Goal: Task Accomplishment & Management: Complete application form

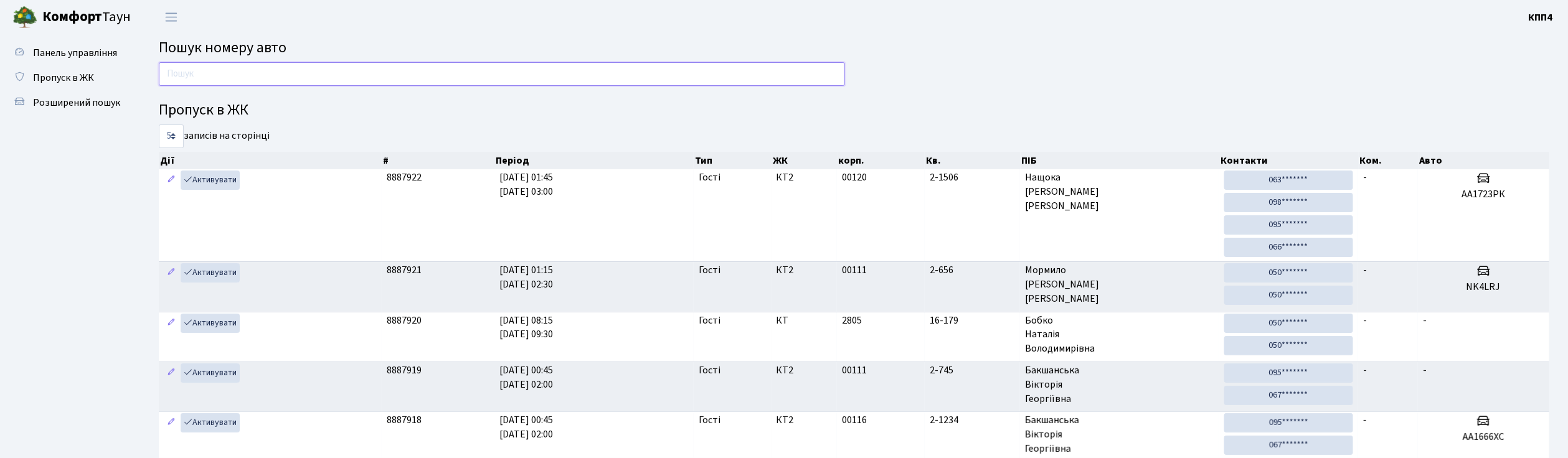
click at [292, 71] on input "text" at bounding box center [501, 73] width 686 height 23
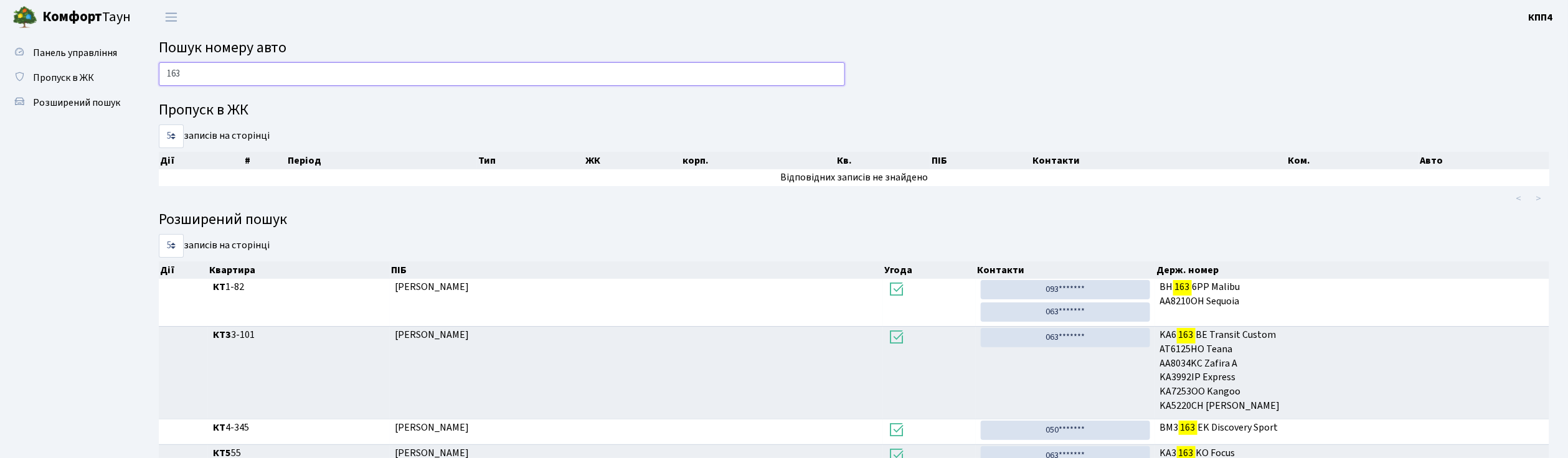
click at [280, 77] on input "163" at bounding box center [501, 73] width 686 height 23
type input "1"
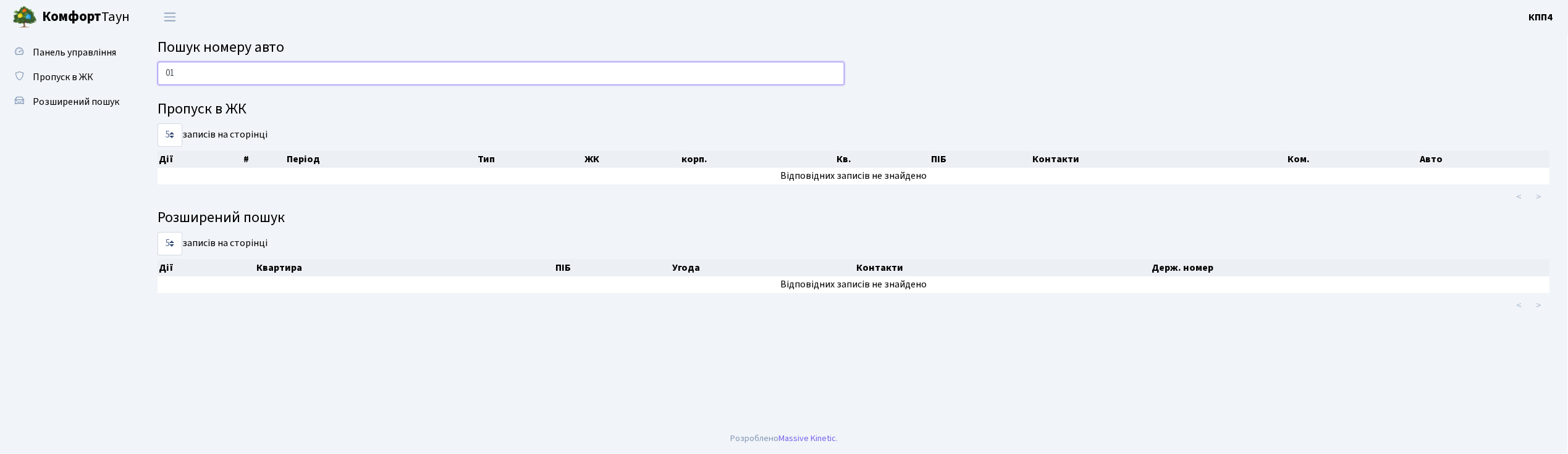
type input "0"
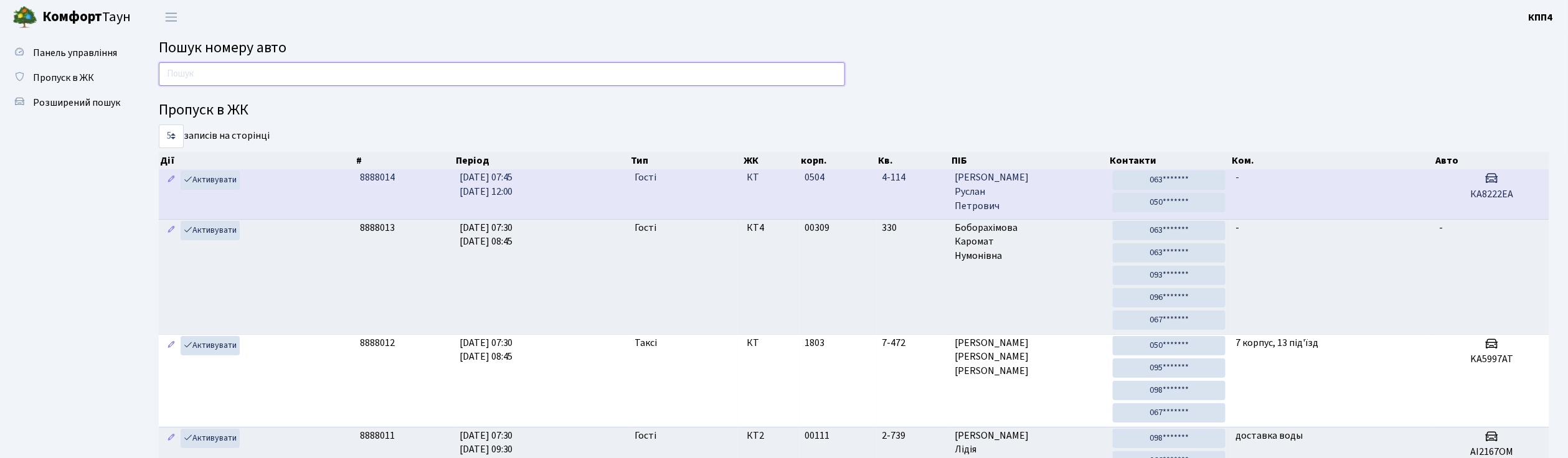
drag, startPoint x: 307, startPoint y: 77, endPoint x: 359, endPoint y: 215, distance: 147.5
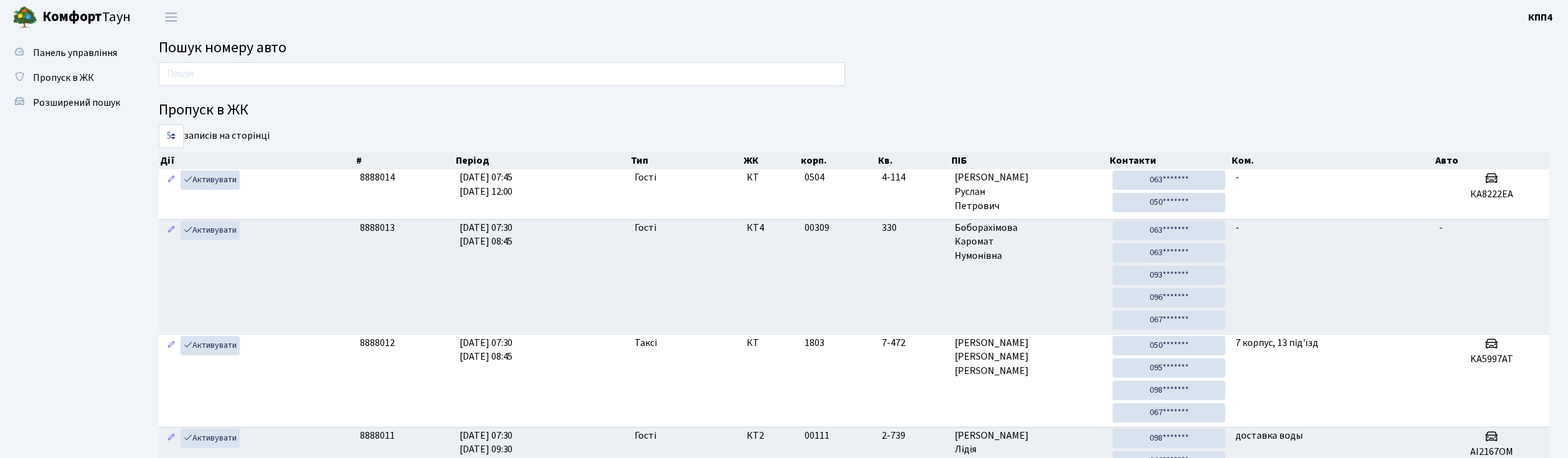
drag, startPoint x: 359, startPoint y: 215, endPoint x: 48, endPoint y: 184, distance: 312.5
click at [48, 184] on ul "Панель управління Пропуск в ЖК Розширений пошук" at bounding box center [68, 358] width 125 height 635
click at [210, 72] on input "text" at bounding box center [501, 73] width 686 height 23
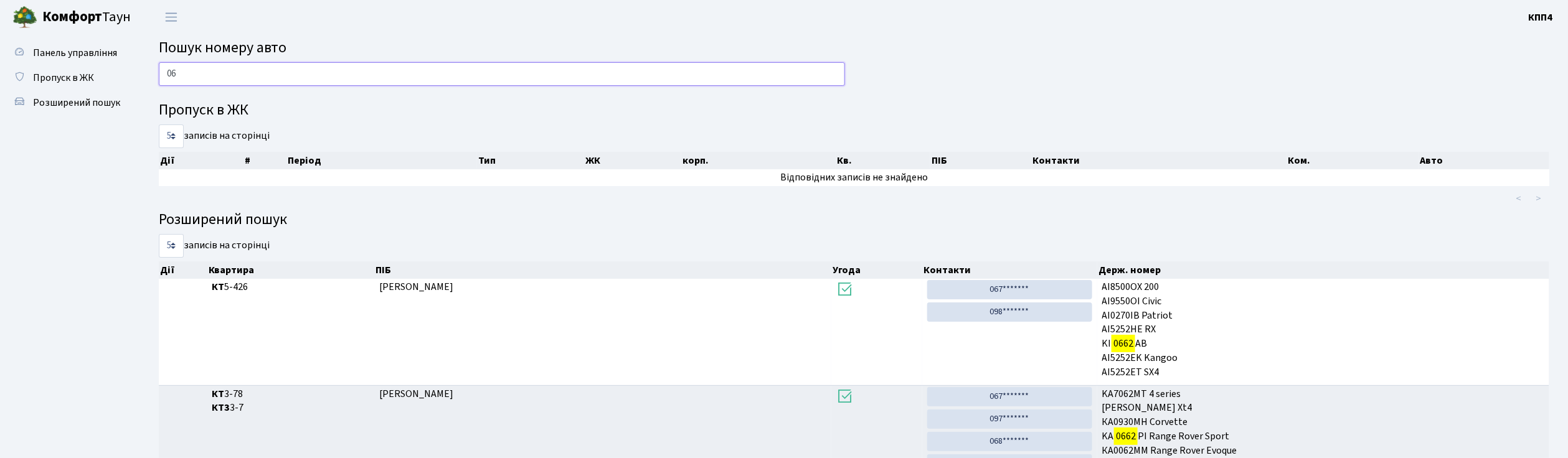
type input "0"
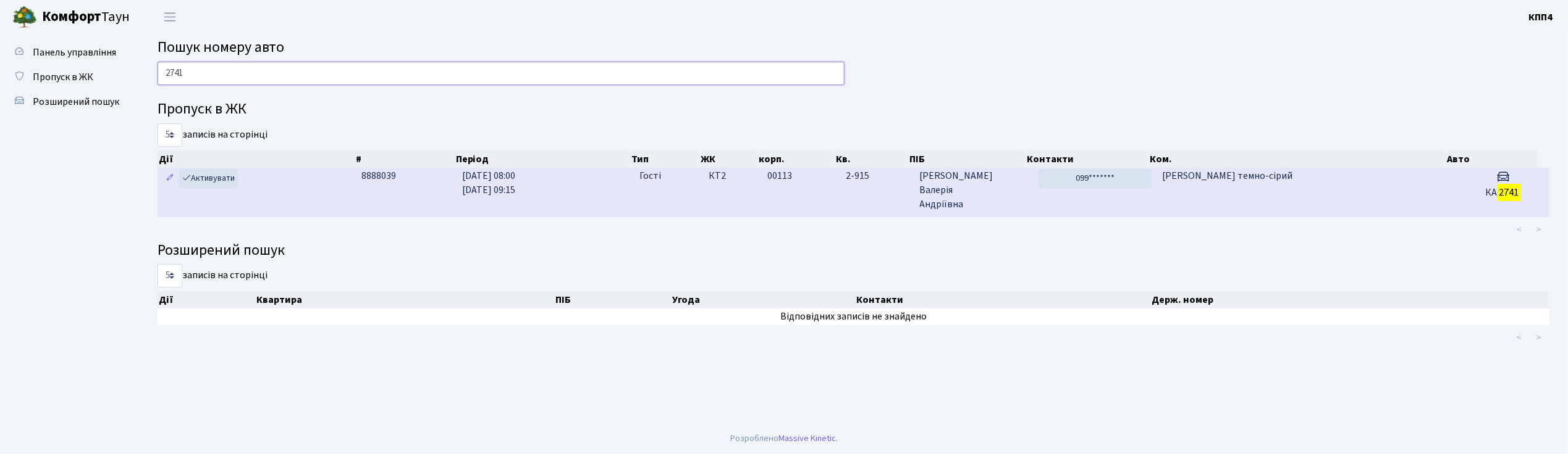
type input "2741"
click at [1400, 193] on td "хюндай тюксон темно-сірий" at bounding box center [1307, 192] width 300 height 49
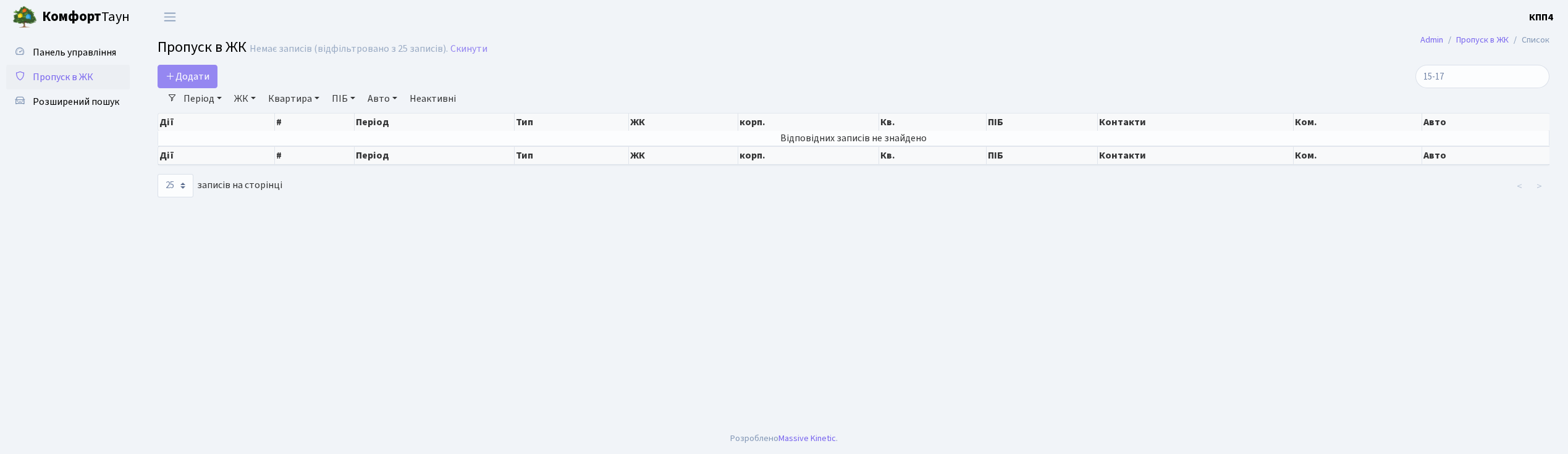
select select "25"
click at [1513, 79] on input "15-17" at bounding box center [1482, 76] width 134 height 23
type input "1"
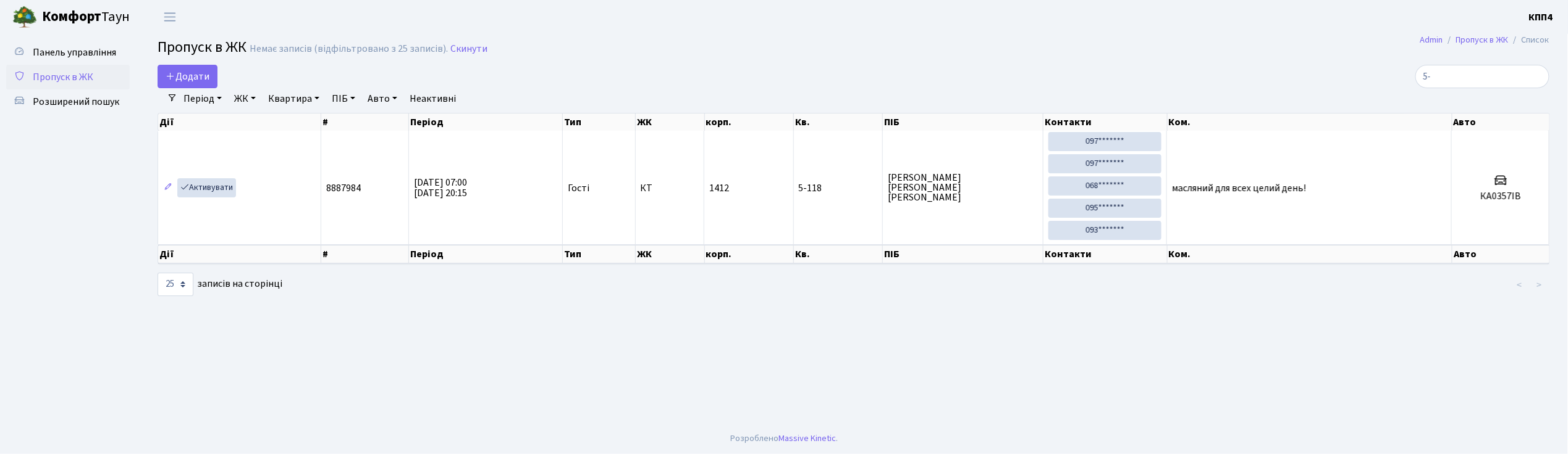
type input "5"
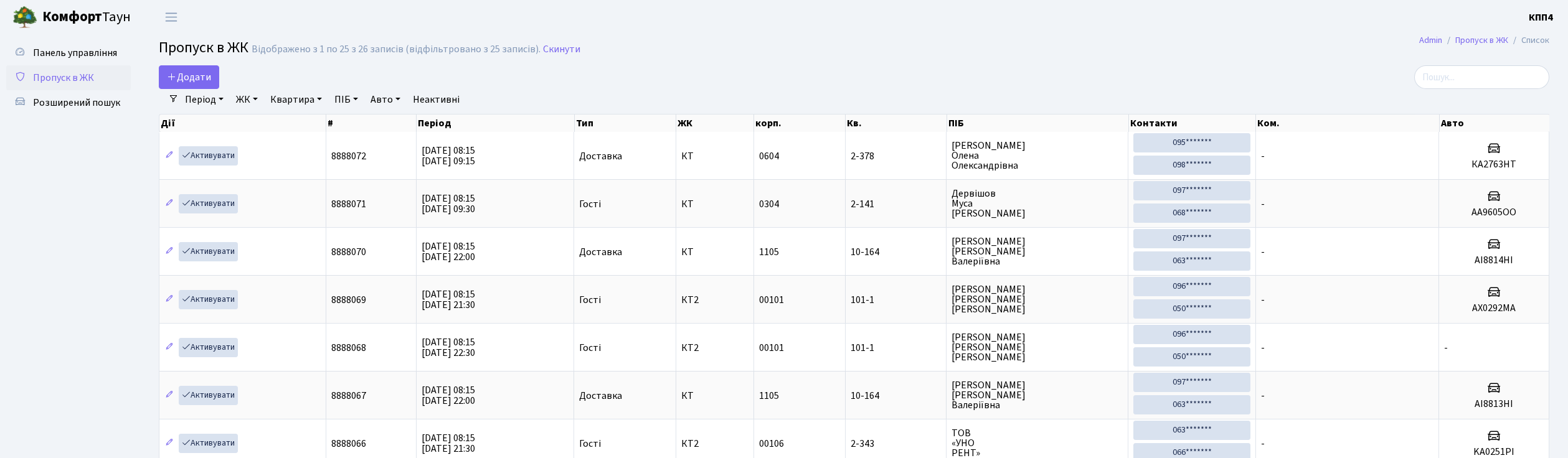
select select "25"
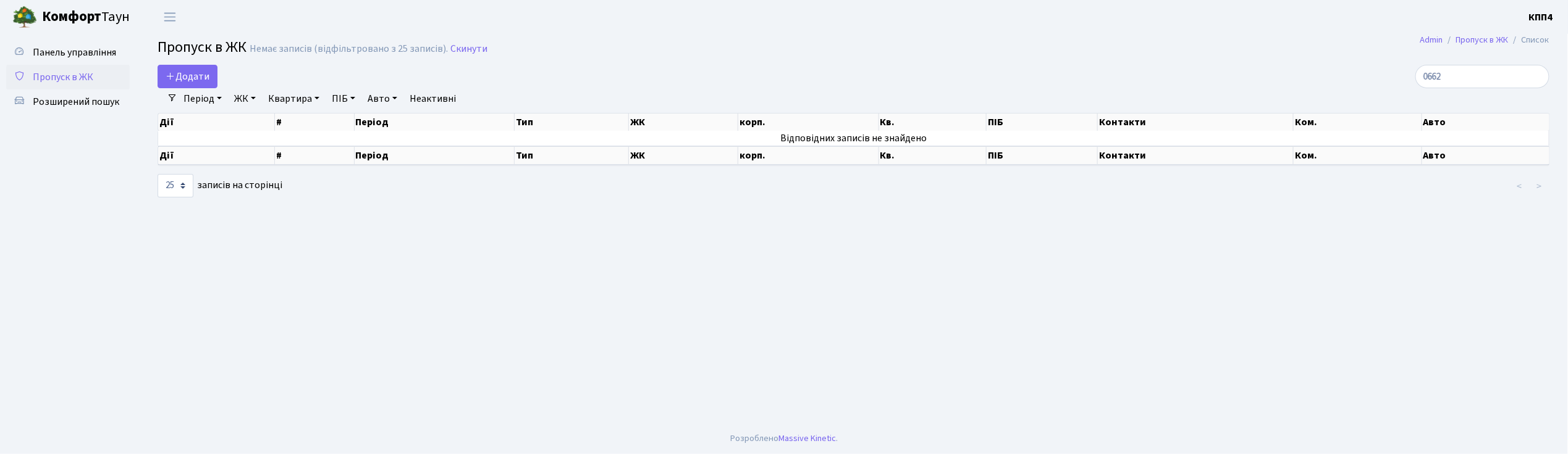
type input "0662"
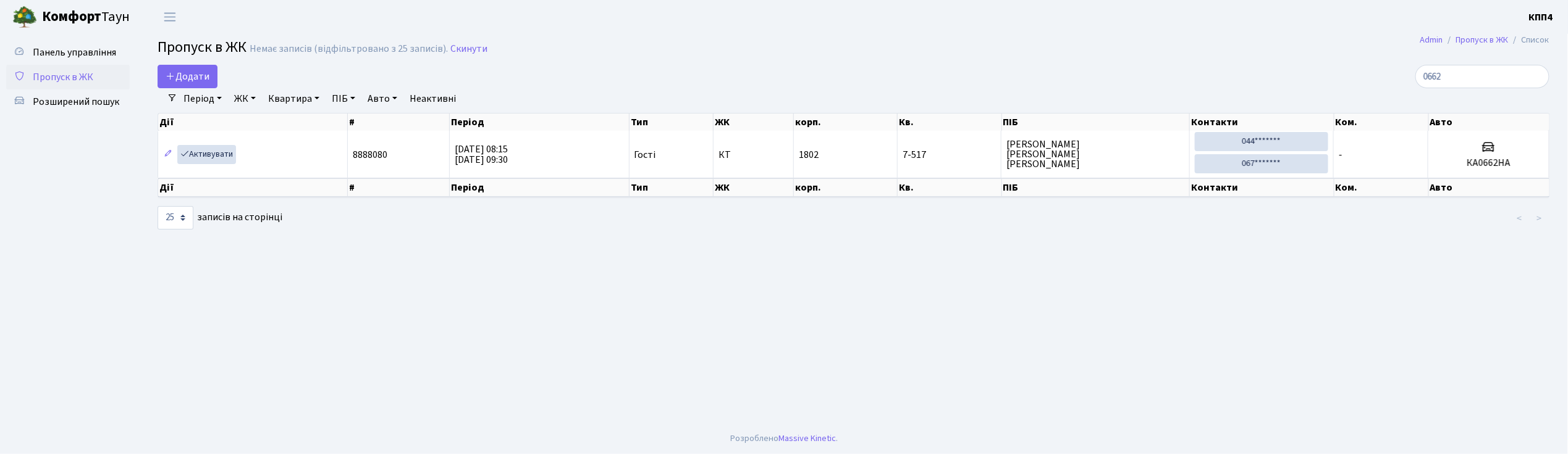
click at [1110, 153] on span "Коновцов Дмитро Анатолійович" at bounding box center [1095, 154] width 178 height 30
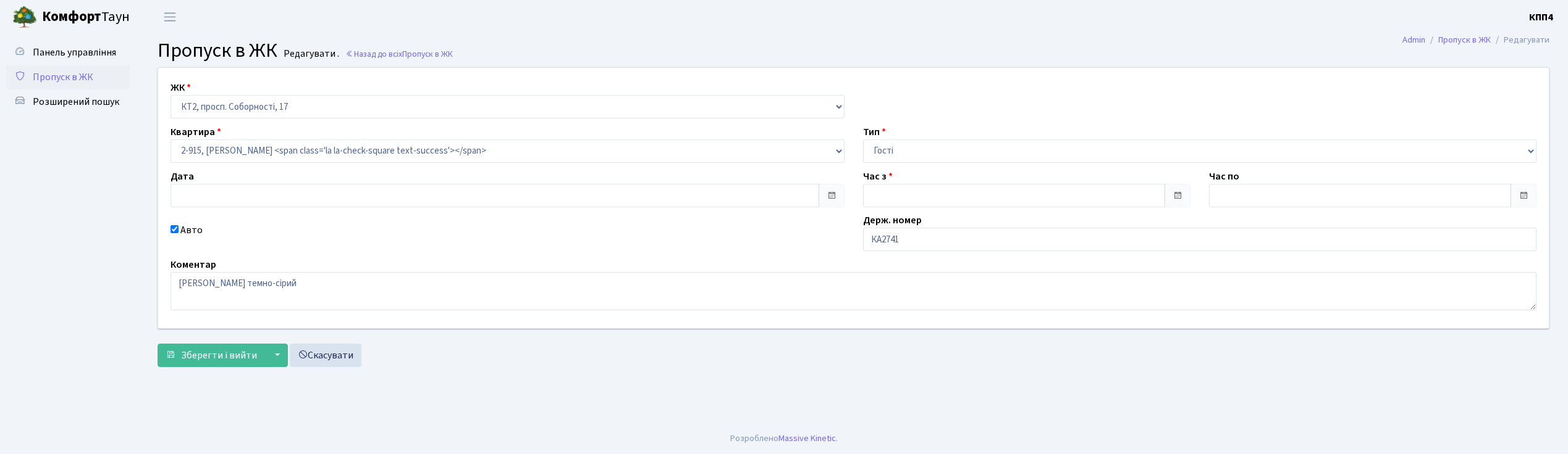
type input "[DATE]"
type input "08:00"
type input "09:15"
checkbox input "true"
click at [913, 238] on input "КА2741" at bounding box center [1199, 239] width 674 height 23
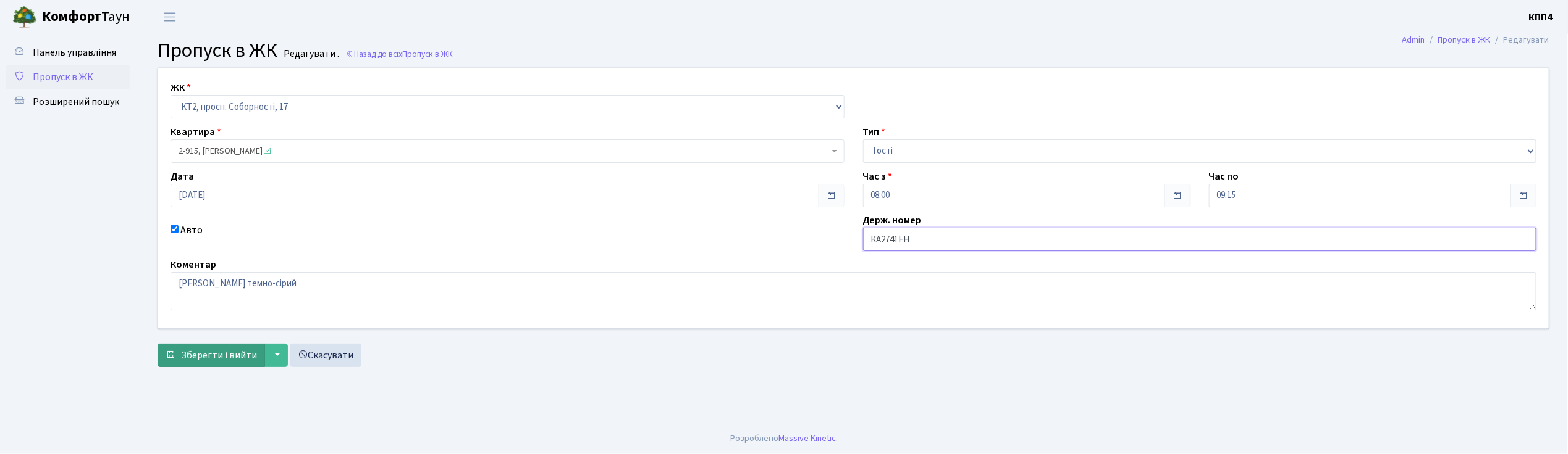
type input "КА2741ЕН"
click at [233, 357] on span "Зберегти і вийти" at bounding box center [219, 356] width 76 height 14
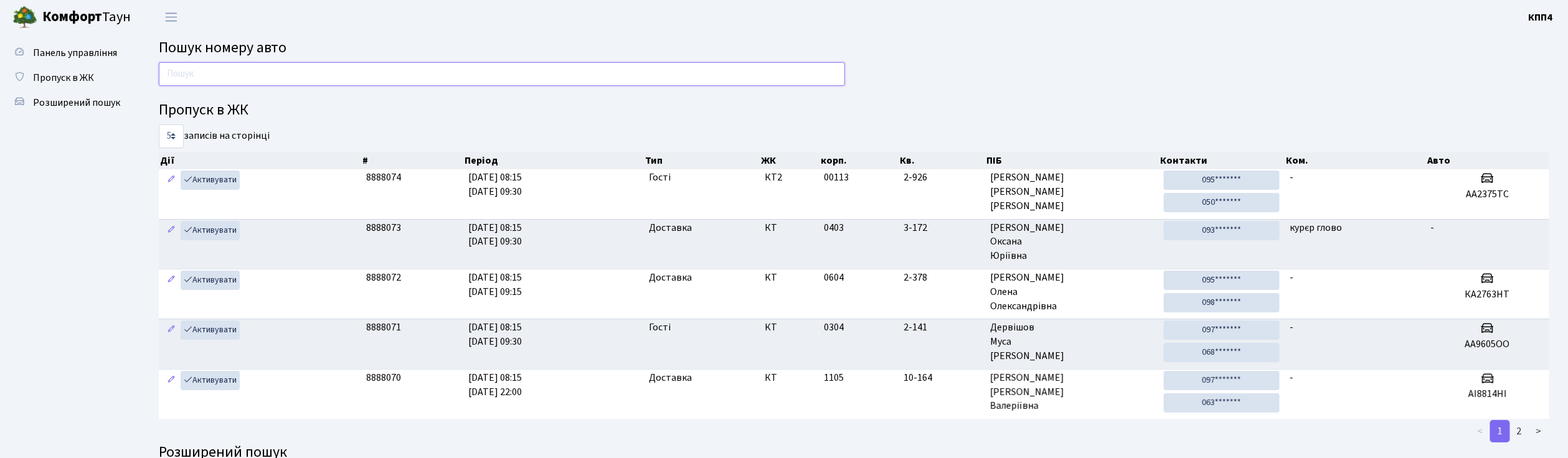
click at [215, 77] on input "text" at bounding box center [501, 73] width 686 height 23
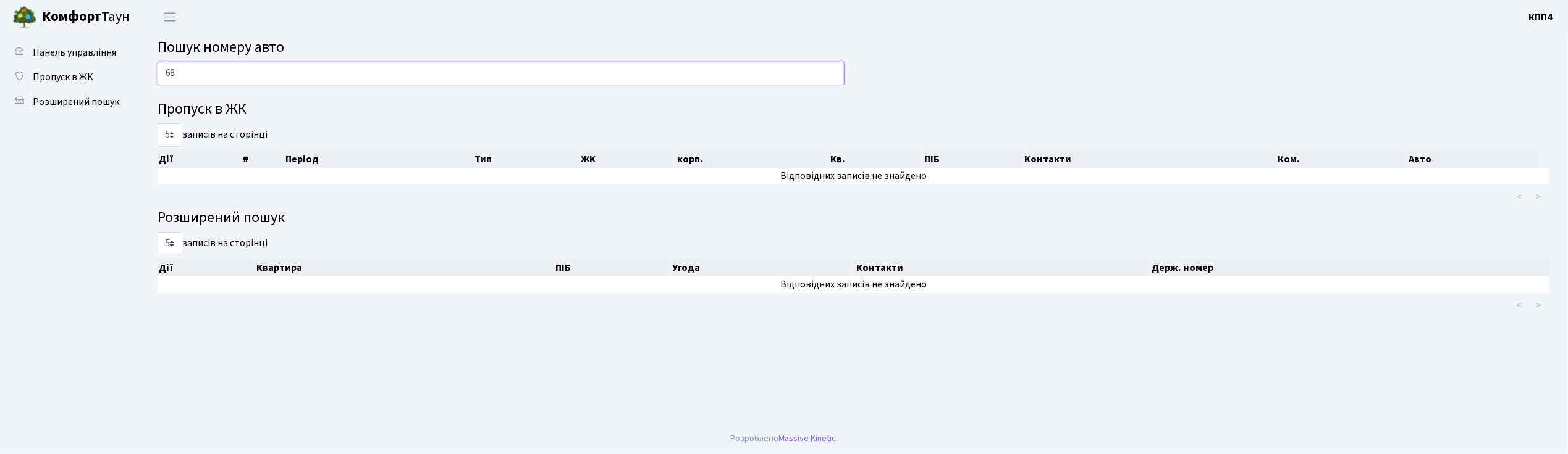
type input "6"
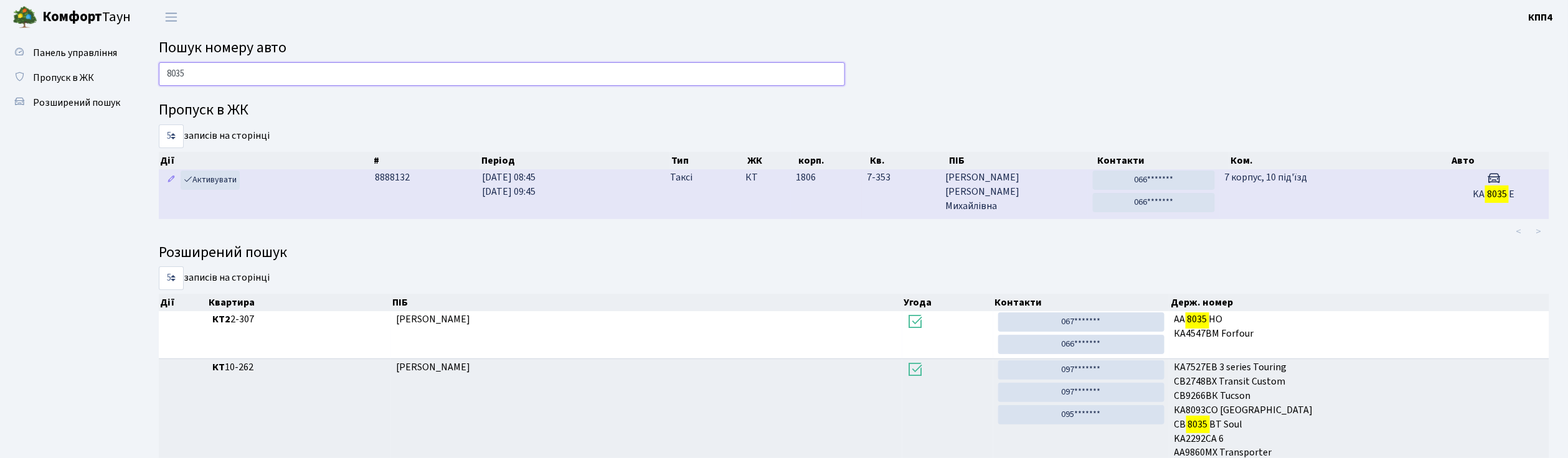
type input "8035"
click at [1344, 189] on td "7 корпус, 10 під'їзд" at bounding box center [1329, 194] width 219 height 49
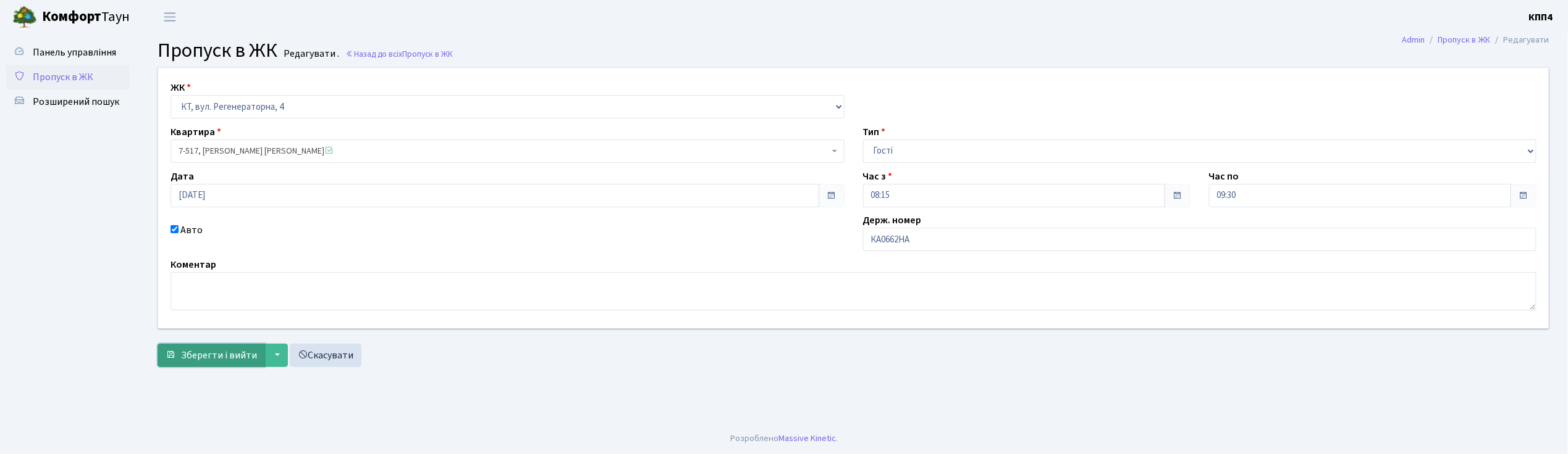
click at [225, 360] on span "Зберегти і вийти" at bounding box center [219, 356] width 76 height 14
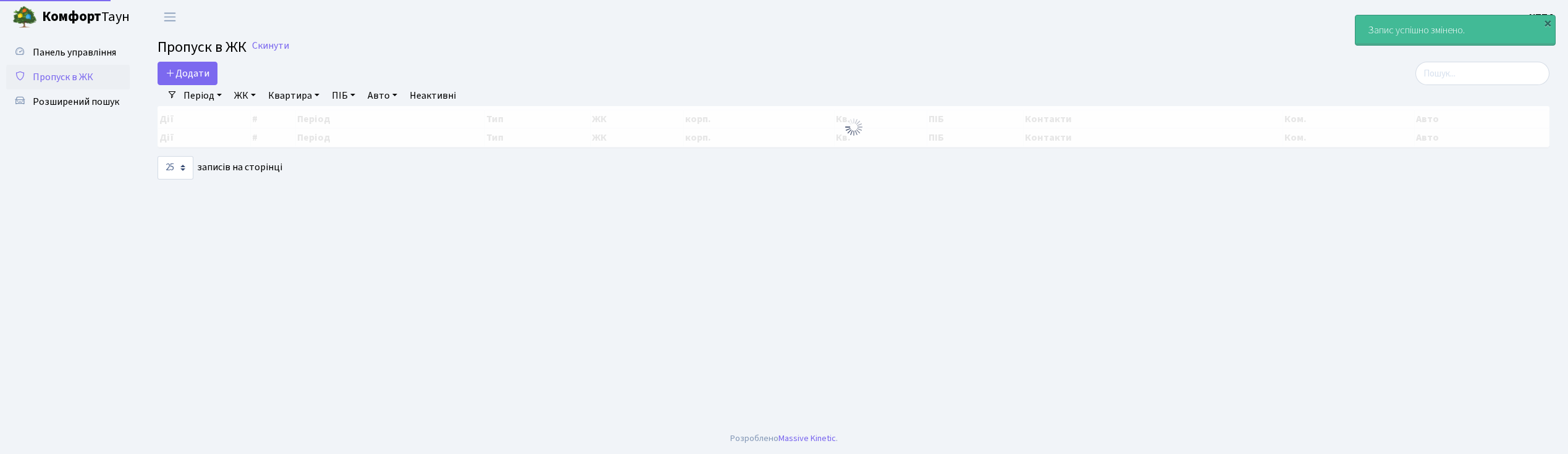
select select "25"
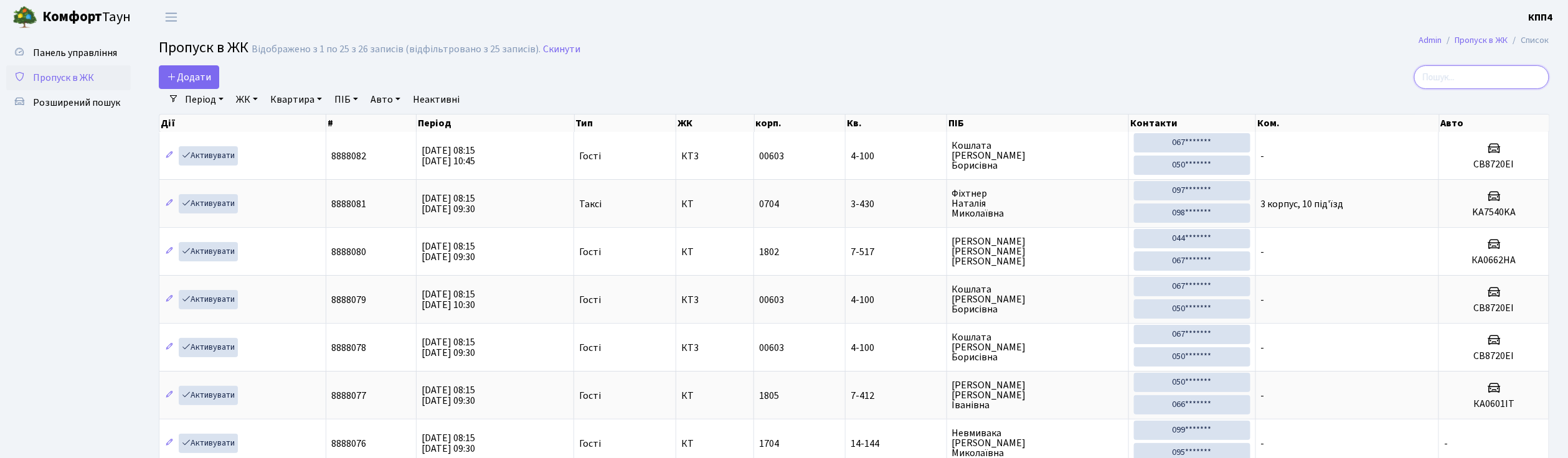
click at [1453, 83] on input "search" at bounding box center [1482, 77] width 135 height 23
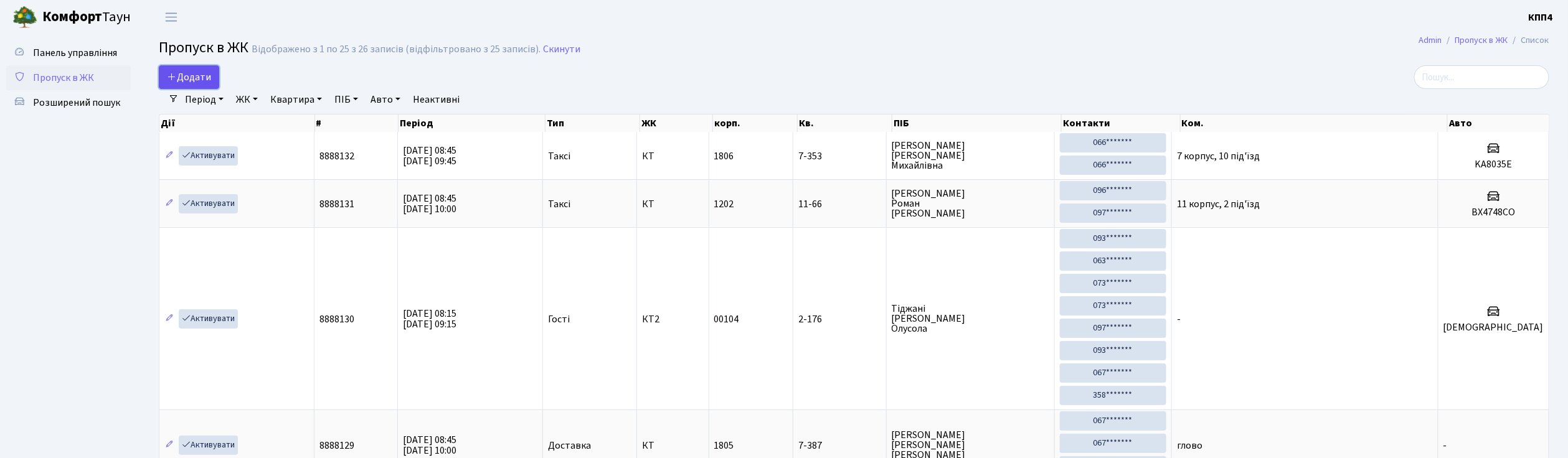
click at [199, 85] on link "Додати" at bounding box center [189, 77] width 60 height 23
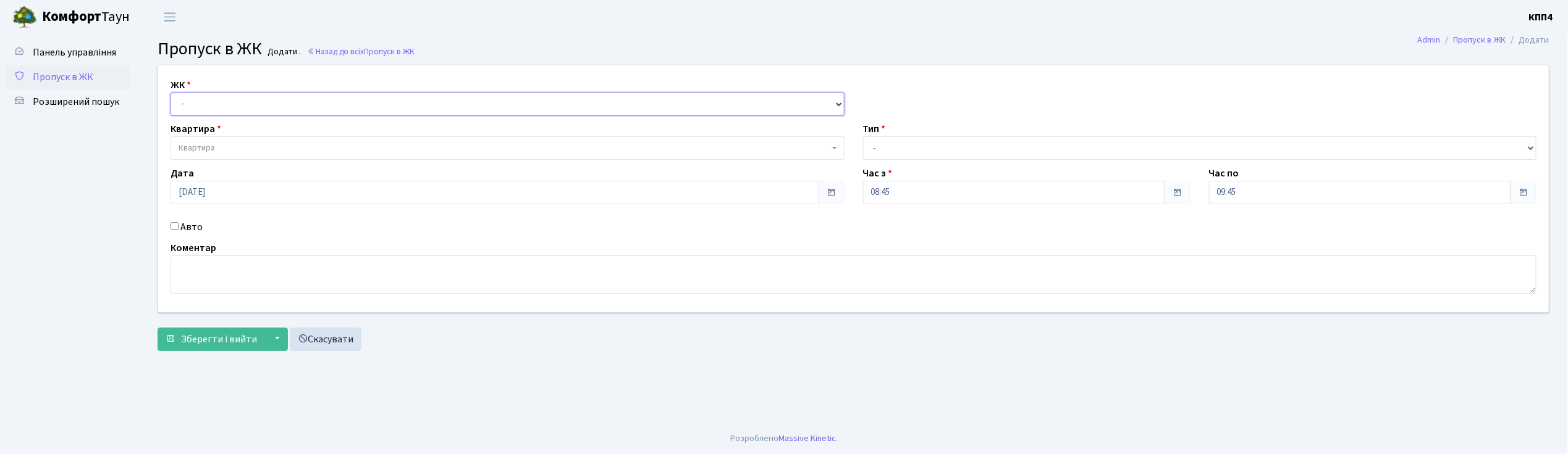
drag, startPoint x: 199, startPoint y: 110, endPoint x: 208, endPoint y: 104, distance: 10.8
click at [206, 104] on select "- КТ, вул. Регенераторна, 4 КТ2, просп. [STREET_ADDRESS] [STREET_ADDRESS] [PERS…" at bounding box center [507, 103] width 674 height 23
click at [342, 346] on link "Скасувати" at bounding box center [325, 339] width 72 height 23
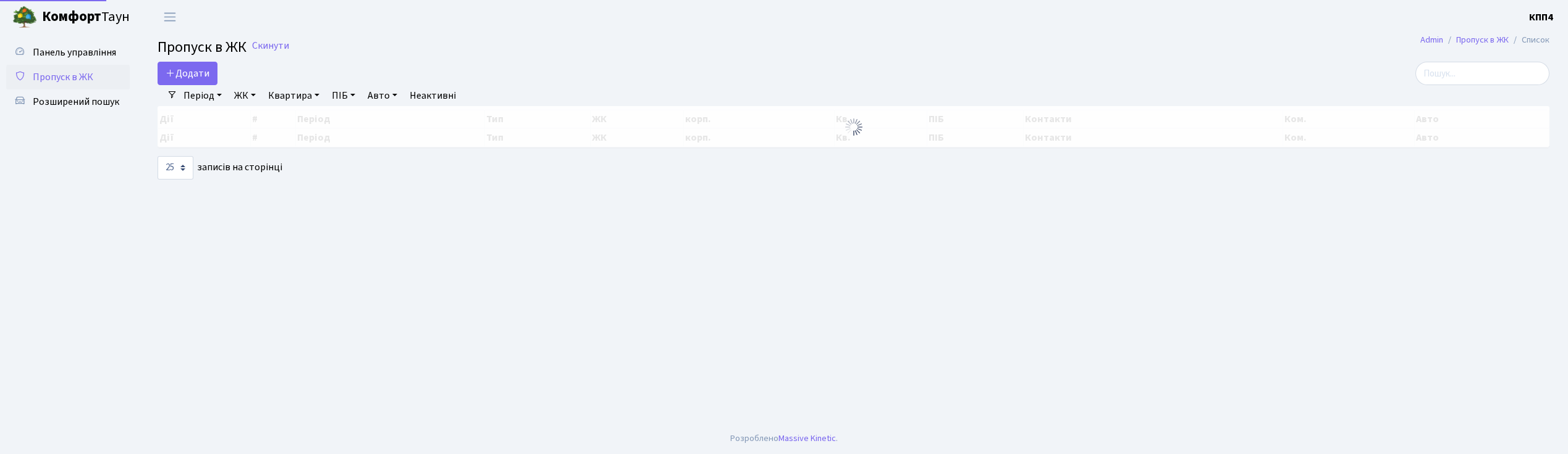
select select "25"
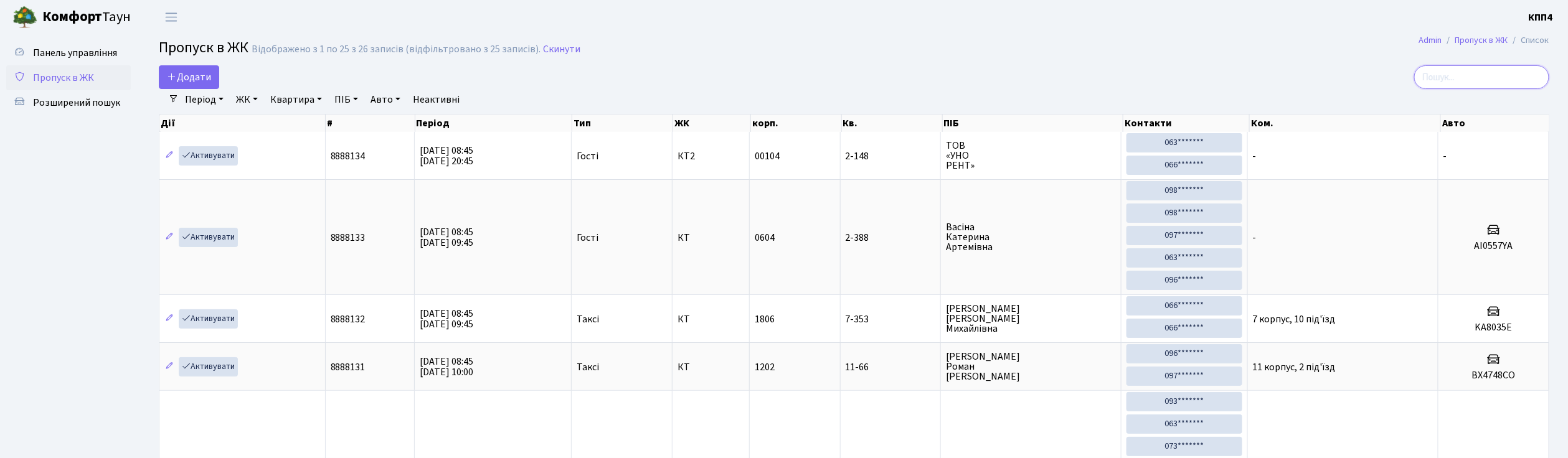
click at [1443, 73] on input "search" at bounding box center [1482, 77] width 135 height 23
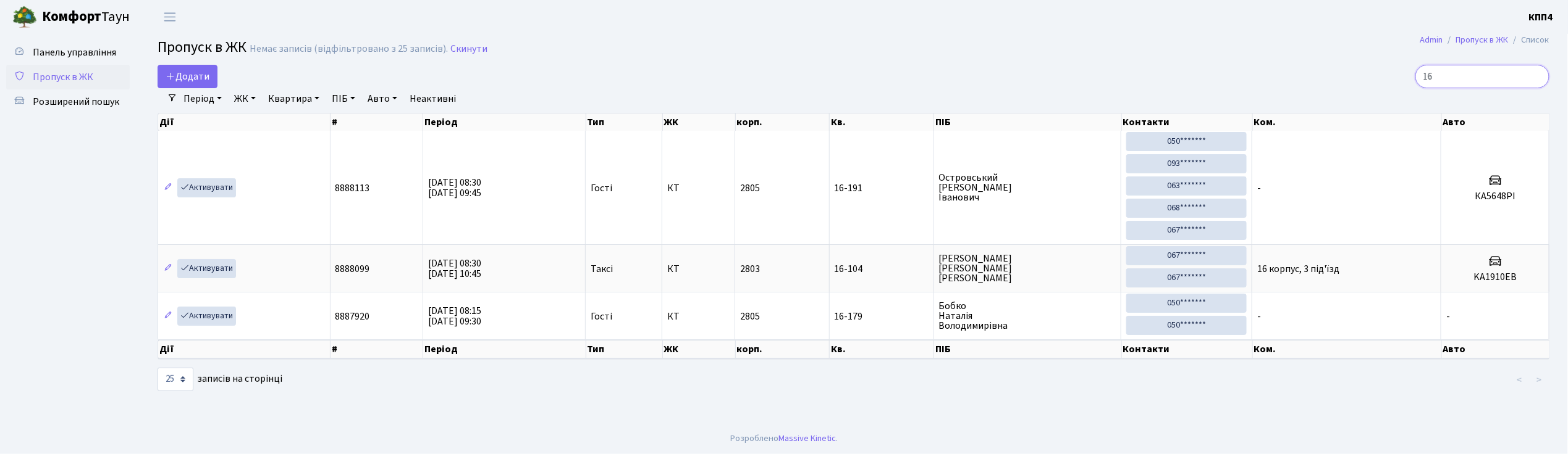
type input "1"
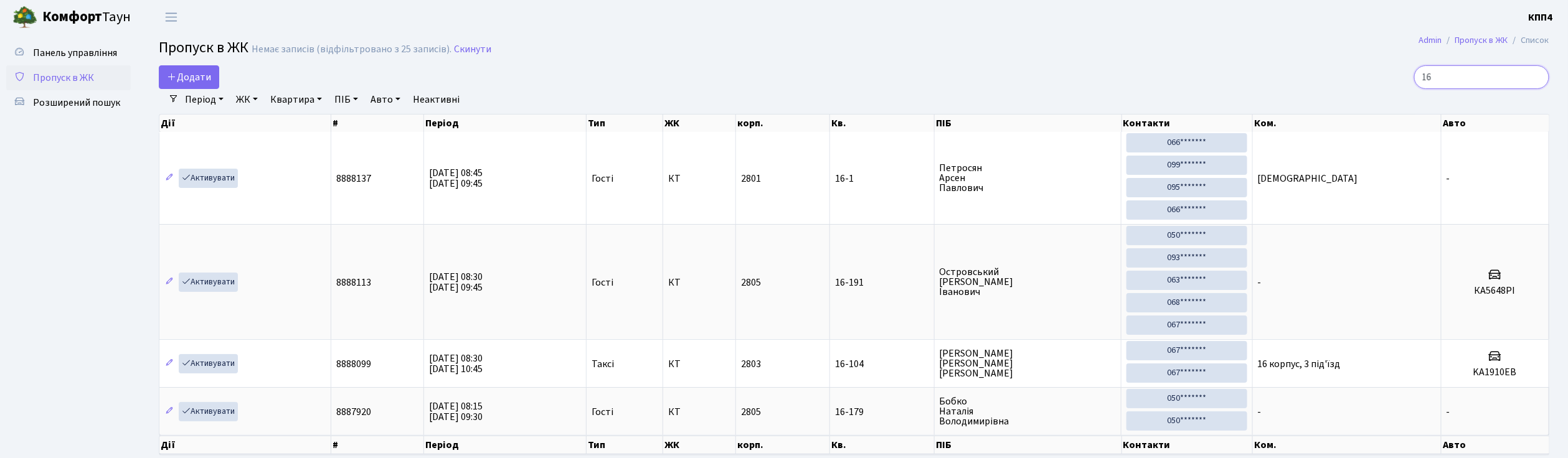
type input "1"
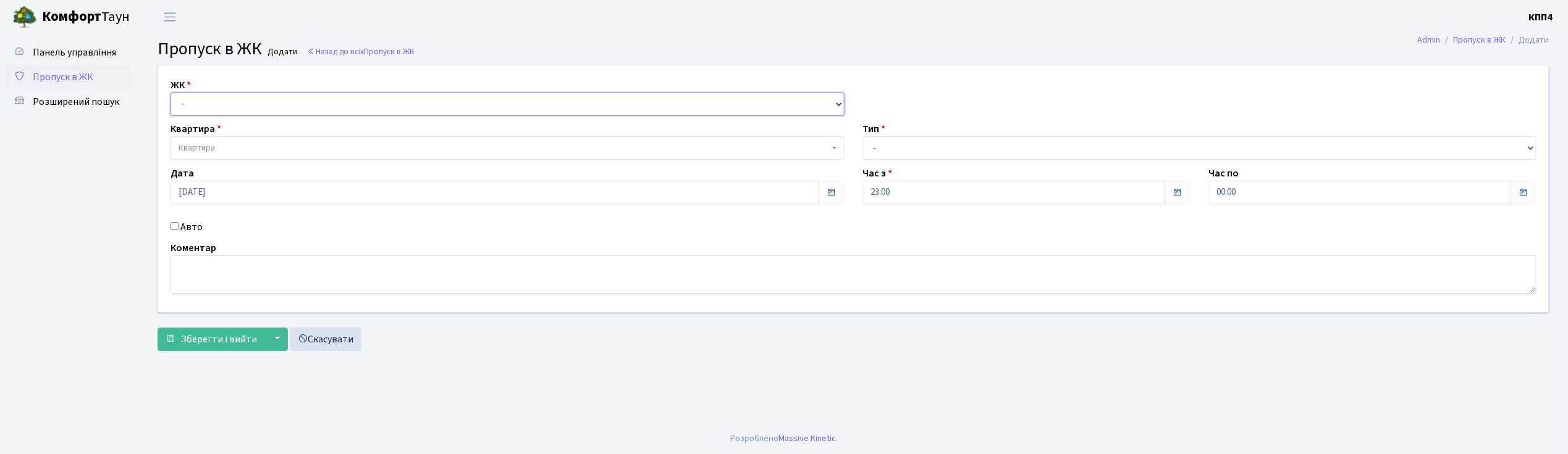
click at [243, 102] on select "- КТ, вул. Регенераторна, 4 КТ2, просп. [STREET_ADDRESS] [STREET_ADDRESS] [PERS…" at bounding box center [507, 103] width 674 height 23
select select "271"
click at [171, 92] on select "- КТ, вул. Регенераторна, 4 КТ2, просп. [STREET_ADDRESS] [STREET_ADDRESS] [PERS…" at bounding box center [507, 103] width 674 height 23
select select
click at [243, 139] on span "Квартира" at bounding box center [507, 148] width 674 height 23
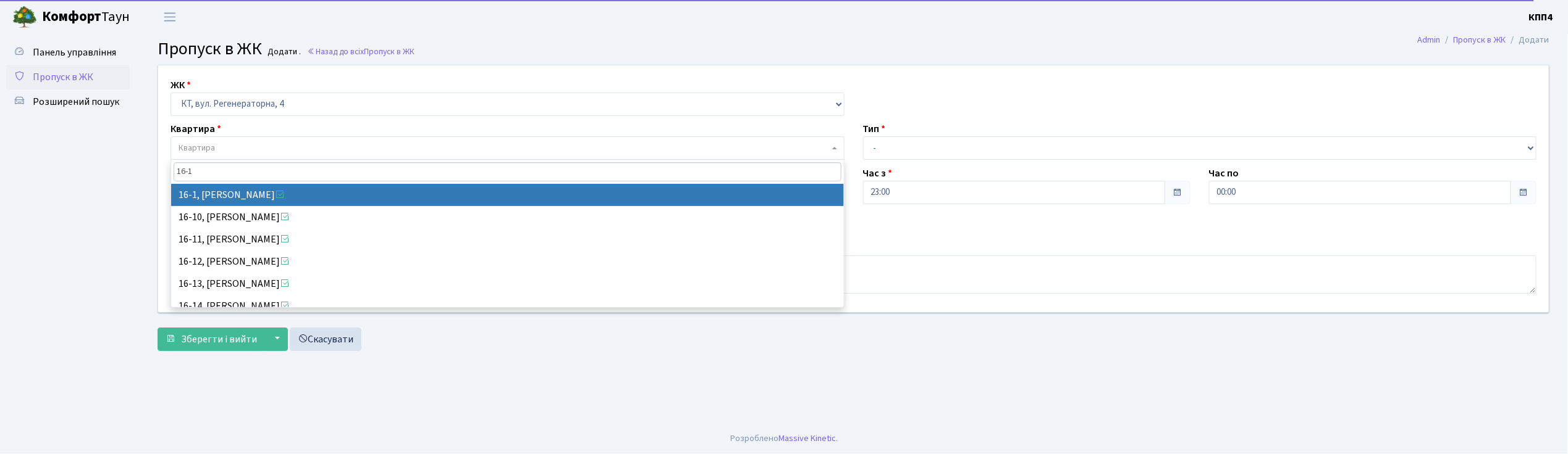
type input "16-1"
select select "8562"
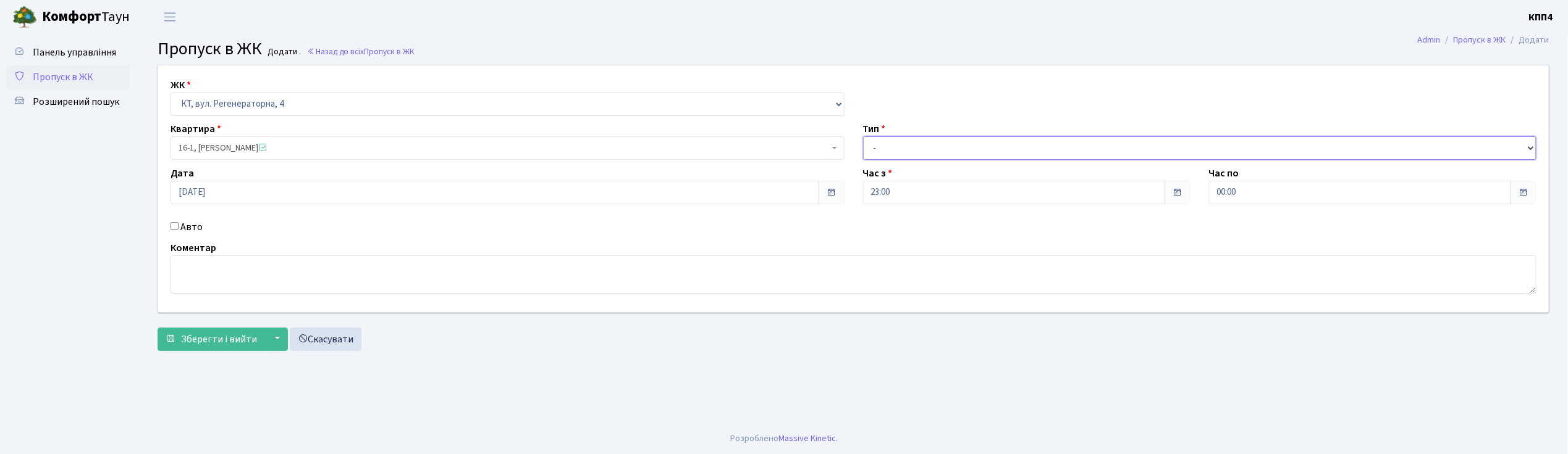
click at [924, 141] on select "- Доставка Таксі Гості Сервіс" at bounding box center [1199, 148] width 674 height 23
select select "3"
click at [863, 137] on select "- Доставка Таксі Гості Сервіс" at bounding box center [1199, 148] width 674 height 23
click at [202, 284] on textarea at bounding box center [853, 274] width 1366 height 38
type textarea "ВСІХХХХ"
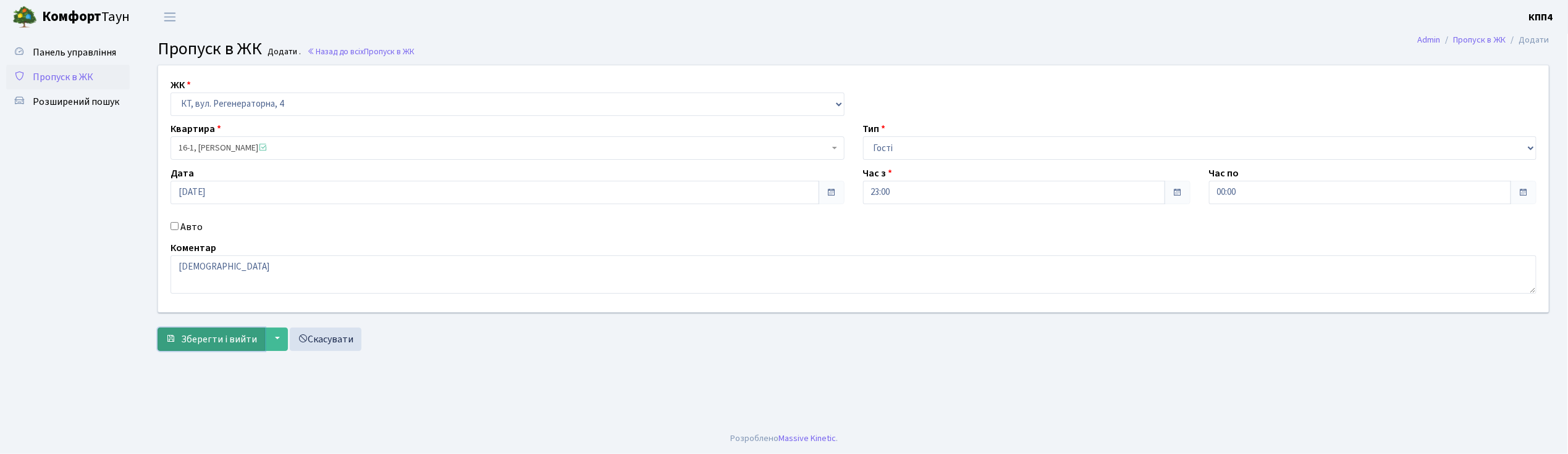
click at [228, 338] on span "Зберегти і вийти" at bounding box center [219, 340] width 76 height 14
click at [305, 97] on select "- КТ, вул. Регенераторна, 4 КТ2, просп. [STREET_ADDRESS] [STREET_ADDRESS] [PERS…" at bounding box center [507, 103] width 674 height 23
select select "271"
click at [171, 92] on select "- КТ, вул. Регенераторна, 4 КТ2, просп. [STREET_ADDRESS] [STREET_ADDRESS] [PERS…" at bounding box center [507, 103] width 674 height 23
select select
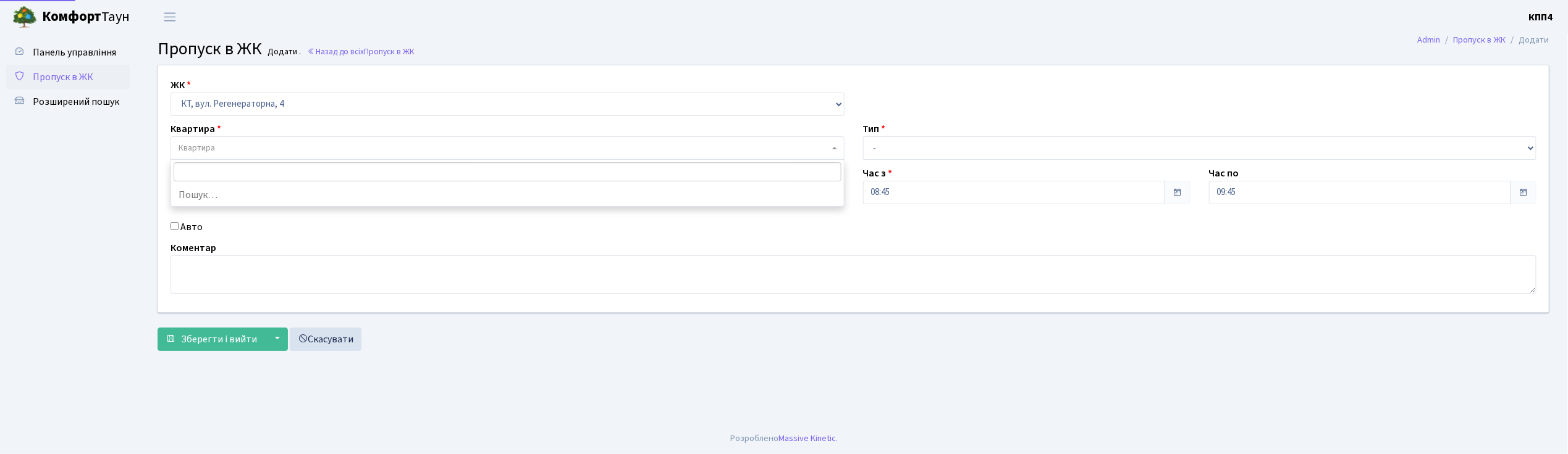
click at [275, 150] on span "Квартира" at bounding box center [504, 148] width 651 height 12
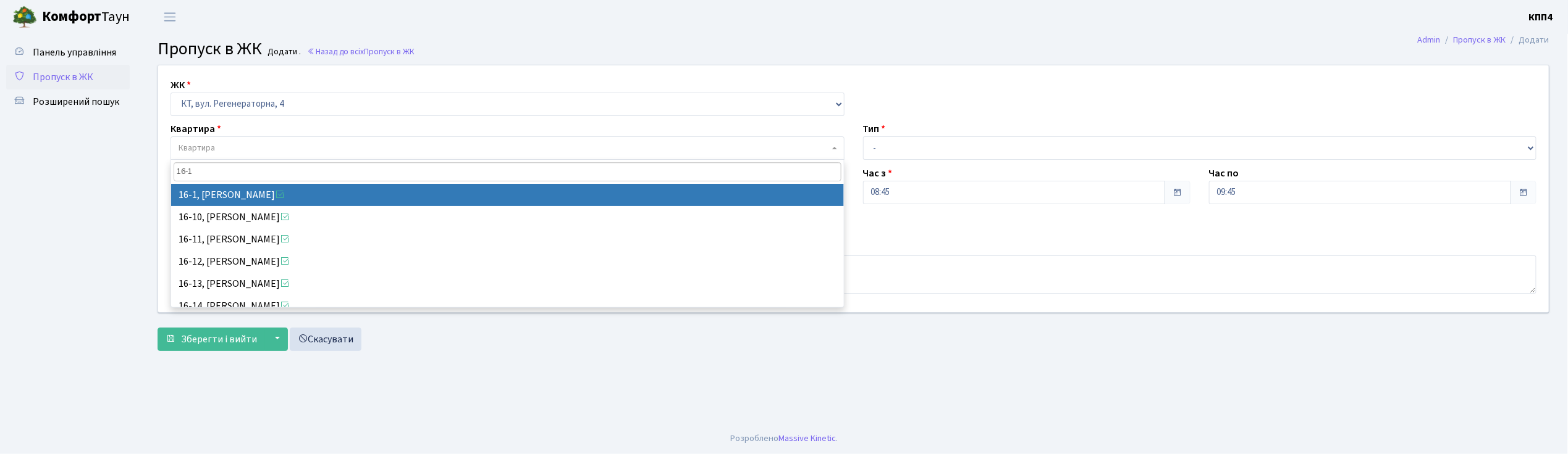
type input "16-1"
select select "8562"
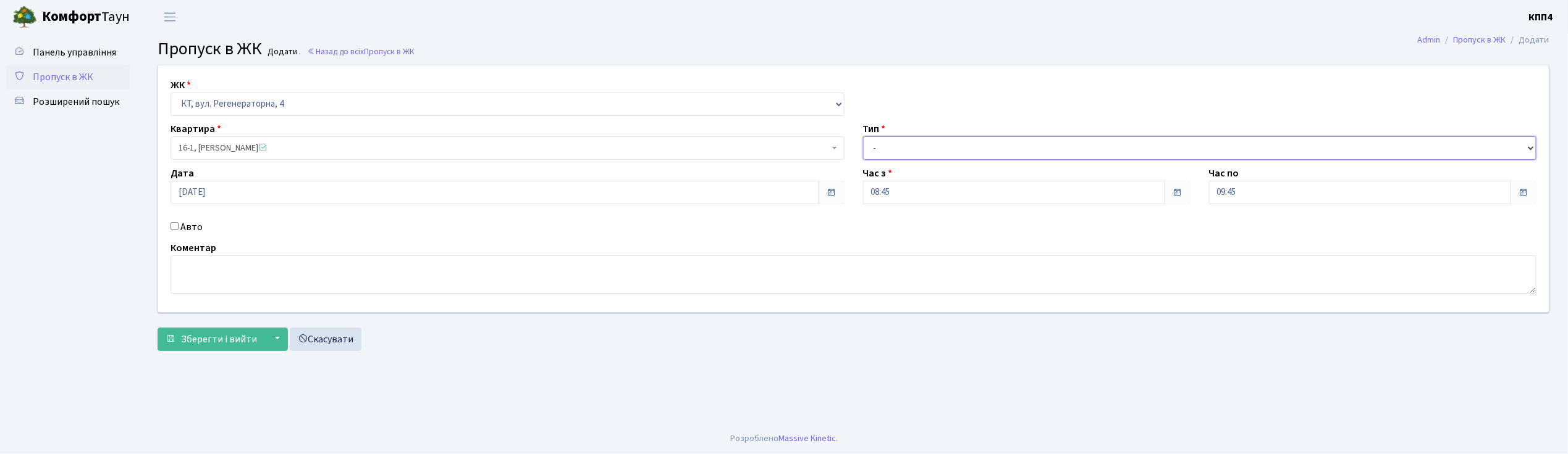
click at [938, 154] on select "- Доставка Таксі Гості Сервіс" at bounding box center [1199, 148] width 674 height 23
select select "3"
click at [863, 137] on select "- Доставка Таксі Гості Сервіс" at bounding box center [1199, 148] width 674 height 23
click at [365, 275] on textarea at bounding box center [853, 274] width 1366 height 38
type textarea "ВСІХХХХ"
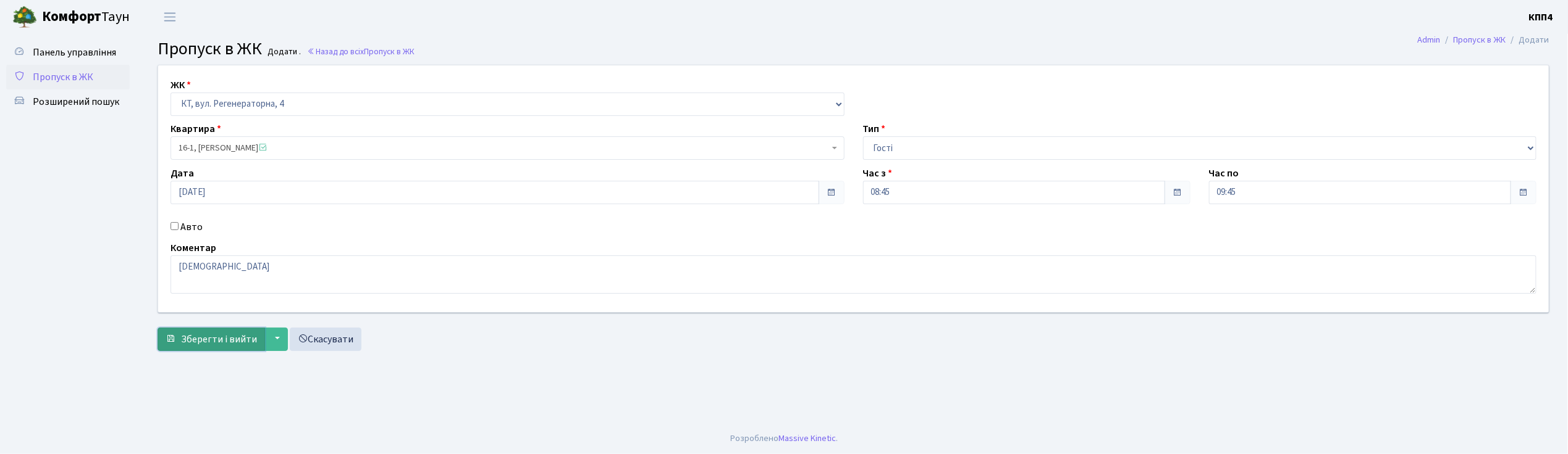
click at [193, 336] on span "Зберегти і вийти" at bounding box center [219, 340] width 76 height 14
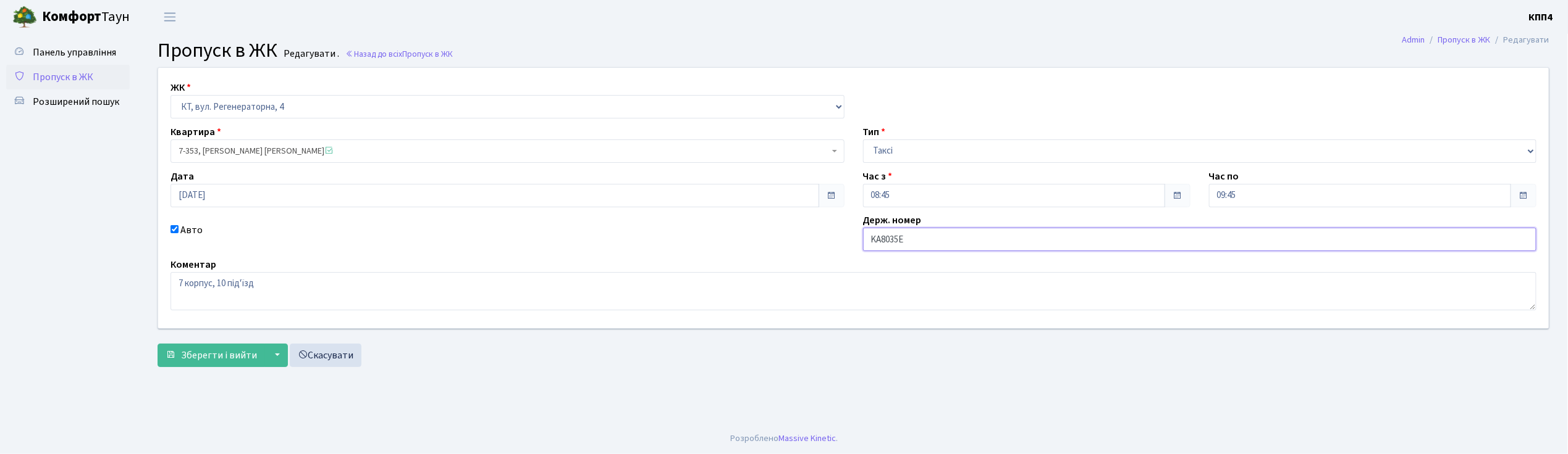
click at [927, 241] on input "KA8035E" at bounding box center [1199, 239] width 674 height 23
type input "KA8035EВ"
click at [199, 365] on button "Зберегти і вийти" at bounding box center [211, 355] width 108 height 23
